Goal: Task Accomplishment & Management: Manage account settings

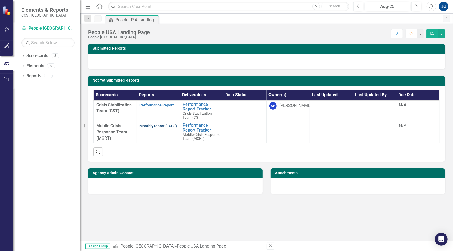
click at [161, 125] on link "Monthly report (LC08)" at bounding box center [158, 126] width 37 height 4
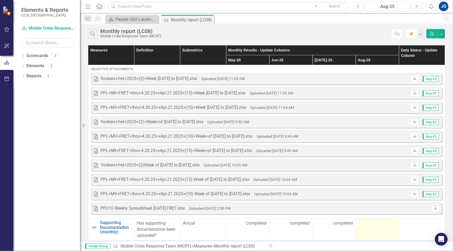
click at [382, 221] on div at bounding box center [378, 223] width 38 height 6
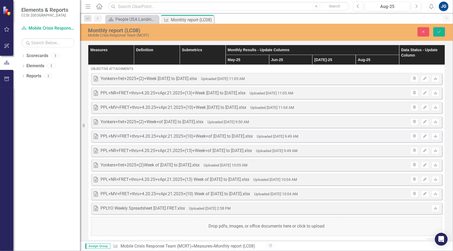
click at [382, 221] on div "Drop pdfs, images, or office documents here or click to upload" at bounding box center [266, 226] width 351 height 19
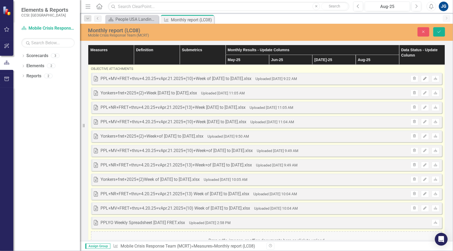
click at [421, 78] on button "Edit" at bounding box center [425, 78] width 8 height 7
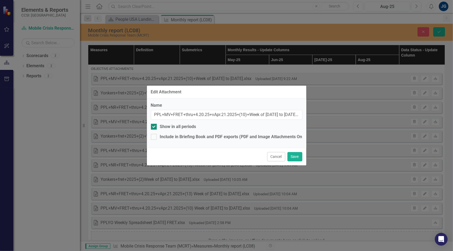
click at [188, 131] on div "Name PPL+MV+FRET+thru+4.20.25+vApr.21.2025+(10)+Week of [DATE] to [DATE].xlsx S…" at bounding box center [227, 122] width 160 height 49
click at [188, 128] on div "Show in all periods" at bounding box center [178, 127] width 36 height 6
click at [155, 127] on input "Show in all periods" at bounding box center [152, 125] width 3 height 3
checkbox input "false"
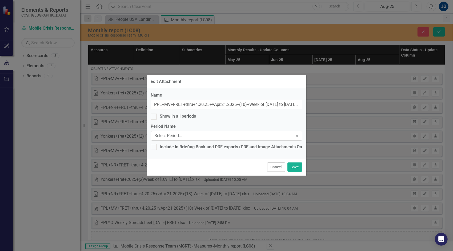
click at [189, 134] on div "Select Period..." at bounding box center [224, 136] width 139 height 6
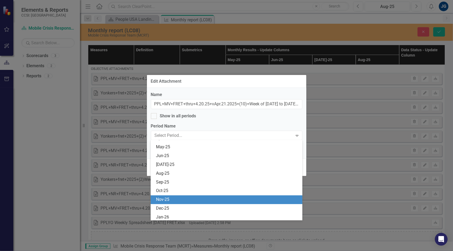
scroll to position [907, 0]
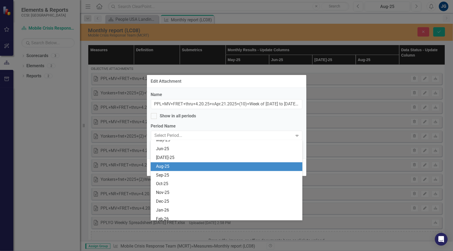
click at [182, 165] on div "Aug-25" at bounding box center [227, 167] width 143 height 6
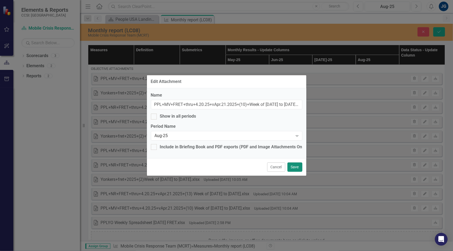
click at [296, 166] on button "Save" at bounding box center [295, 167] width 15 height 9
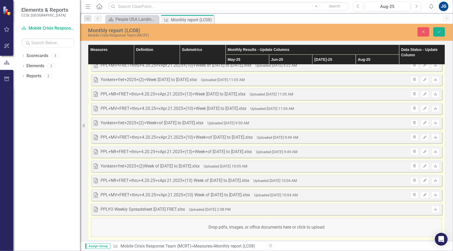
scroll to position [44, 0]
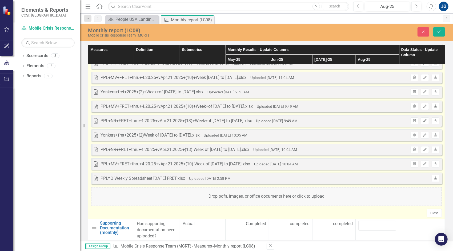
click at [282, 200] on div "Drop pdfs, images, or office documents here or click to upload" at bounding box center [266, 196] width 351 height 19
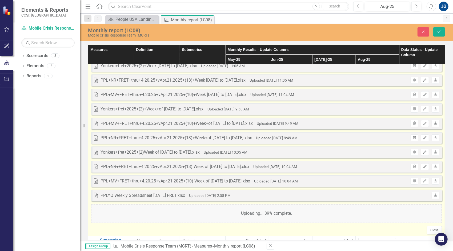
scroll to position [0, 0]
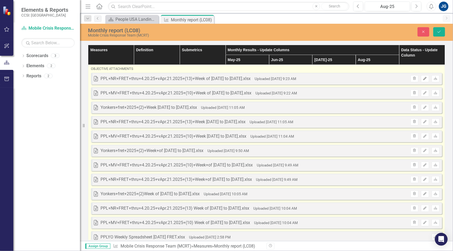
click at [424, 78] on button "Edit" at bounding box center [425, 78] width 8 height 7
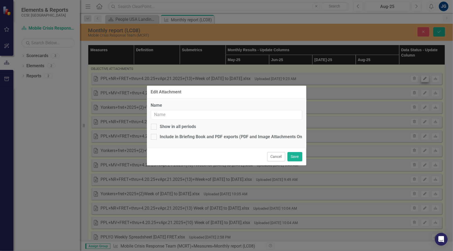
type input "PPL+NR+FRET+thru+4.20.25+vApr.21.2025+(13)+Week of [DATE] to [DATE].xlsx"
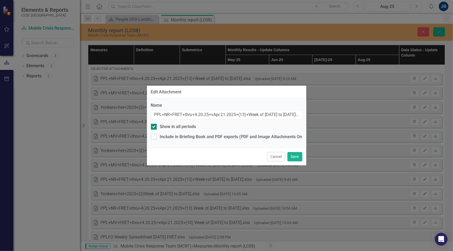
click at [183, 128] on div "Show in all periods" at bounding box center [178, 127] width 36 height 6
click at [155, 127] on input "Show in all periods" at bounding box center [152, 125] width 3 height 3
checkbox input "false"
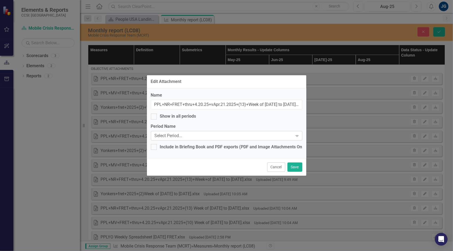
click at [184, 134] on div "Select Period..." at bounding box center [224, 136] width 139 height 6
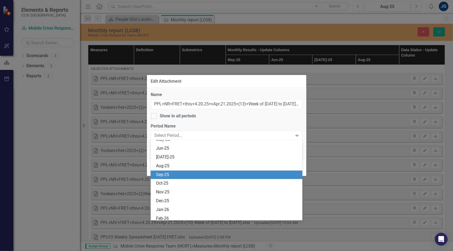
scroll to position [907, 0]
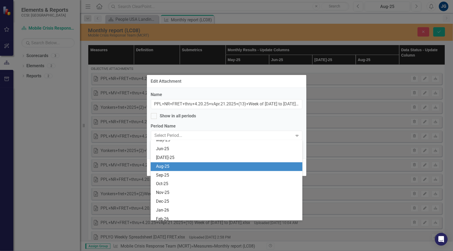
click at [180, 165] on div "Aug-25" at bounding box center [227, 167] width 143 height 6
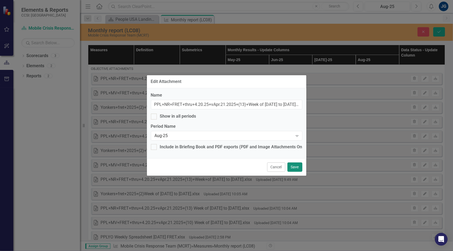
click at [295, 167] on button "Save" at bounding box center [295, 167] width 15 height 9
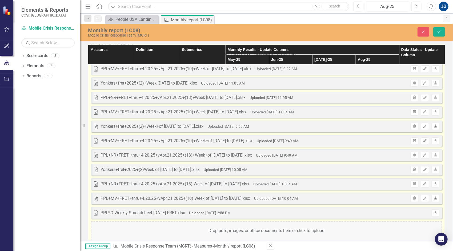
scroll to position [59, 0]
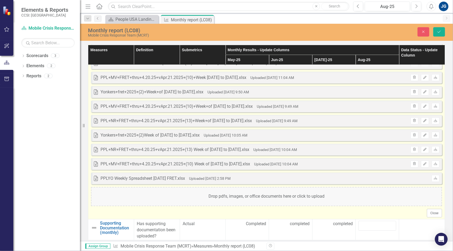
click at [226, 194] on div "Drop pdfs, images, or office documents here or click to upload" at bounding box center [266, 196] width 351 height 19
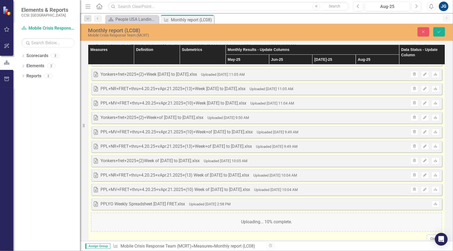
scroll to position [0, 0]
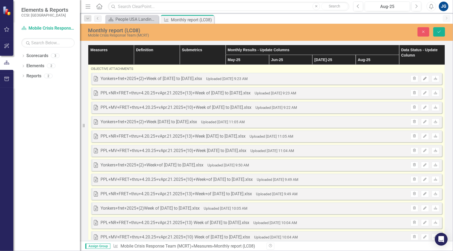
click at [423, 76] on button "Edit" at bounding box center [425, 78] width 8 height 7
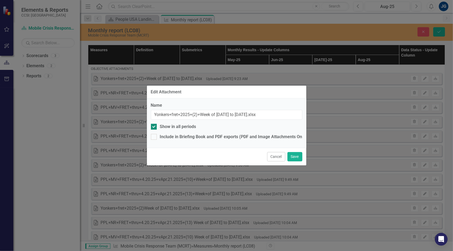
click at [183, 127] on div "Show in all periods" at bounding box center [178, 127] width 36 height 6
click at [155, 127] on input "Show in all periods" at bounding box center [152, 125] width 3 height 3
checkbox input "false"
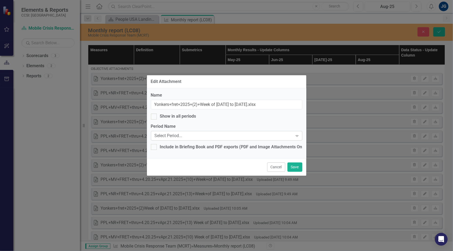
click at [180, 135] on div "Select Period..." at bounding box center [224, 136] width 139 height 6
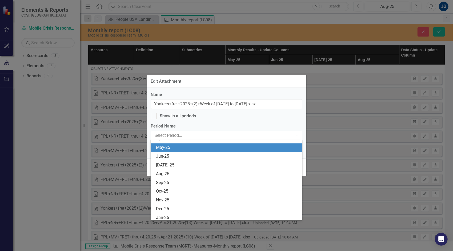
scroll to position [907, 0]
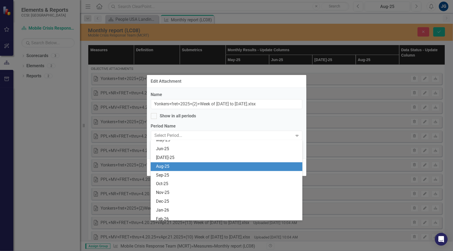
click at [188, 168] on div "Aug-25" at bounding box center [227, 167] width 143 height 6
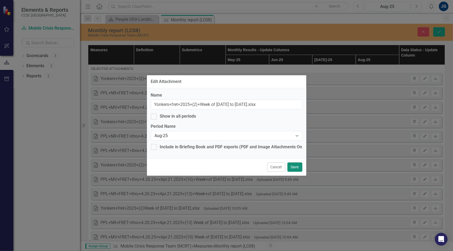
click at [299, 168] on button "Save" at bounding box center [295, 167] width 15 height 9
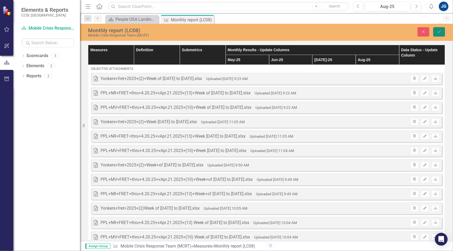
click at [438, 31] on icon "Save" at bounding box center [439, 32] width 5 height 4
